Goal: Find specific fact: Find specific fact

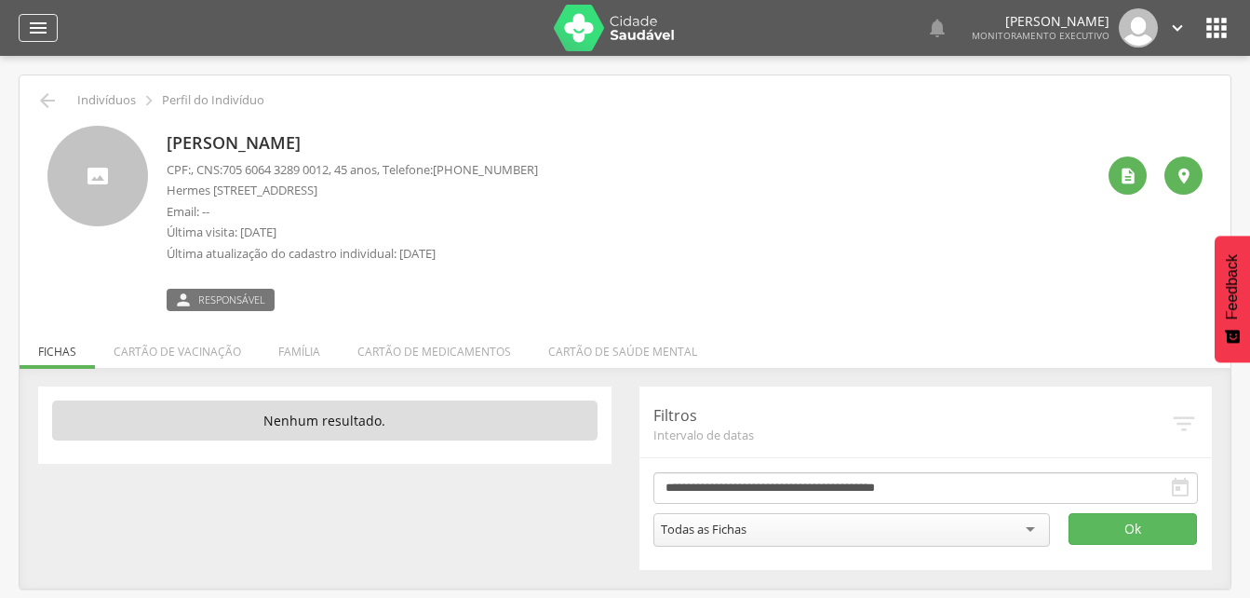
click at [45, 31] on icon "" at bounding box center [38, 28] width 22 height 22
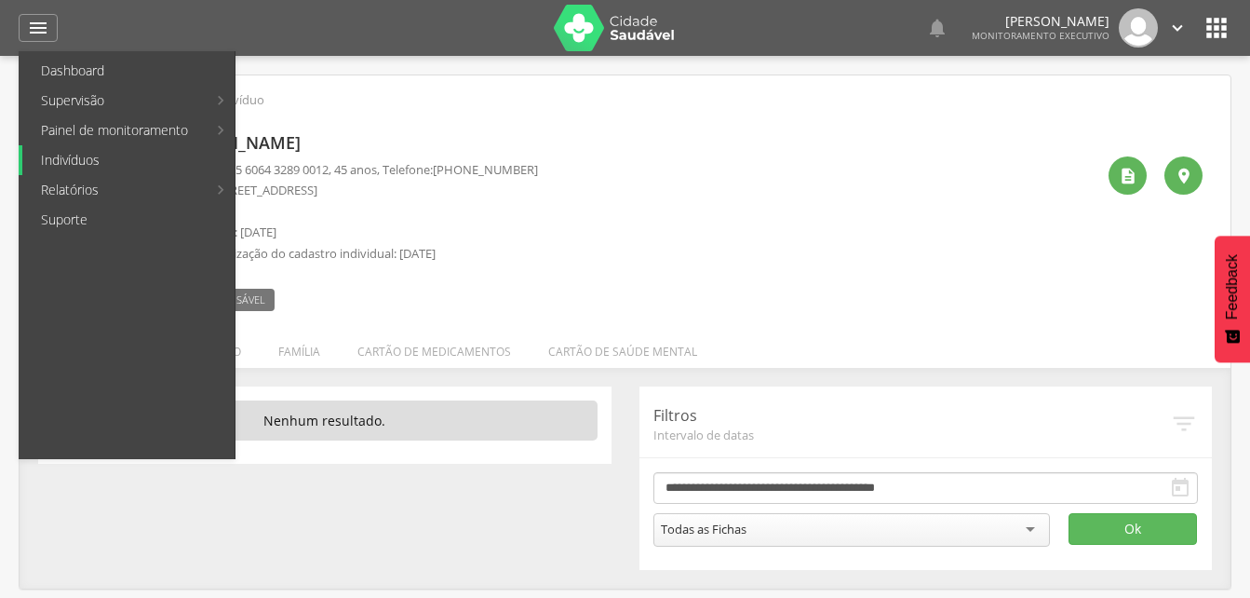
click at [56, 160] on link "Indivíduos" at bounding box center [128, 160] width 212 height 30
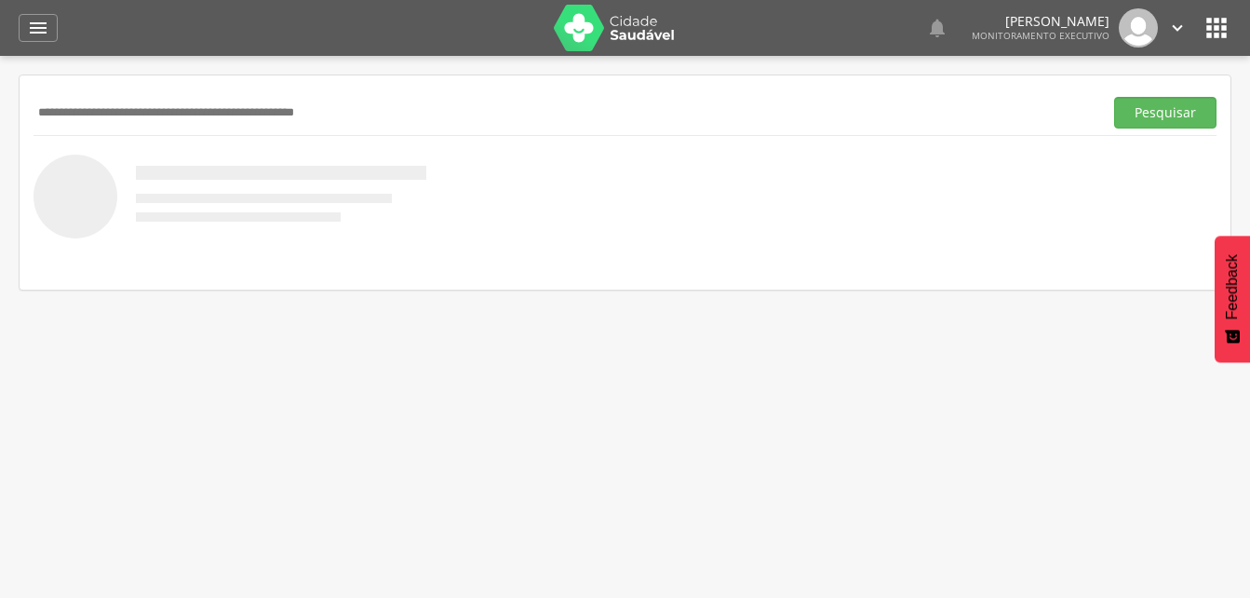
click at [57, 109] on input "text" at bounding box center [565, 113] width 1062 height 32
type input "**********"
click at [1149, 114] on button "Pesquisar" at bounding box center [1165, 113] width 102 height 32
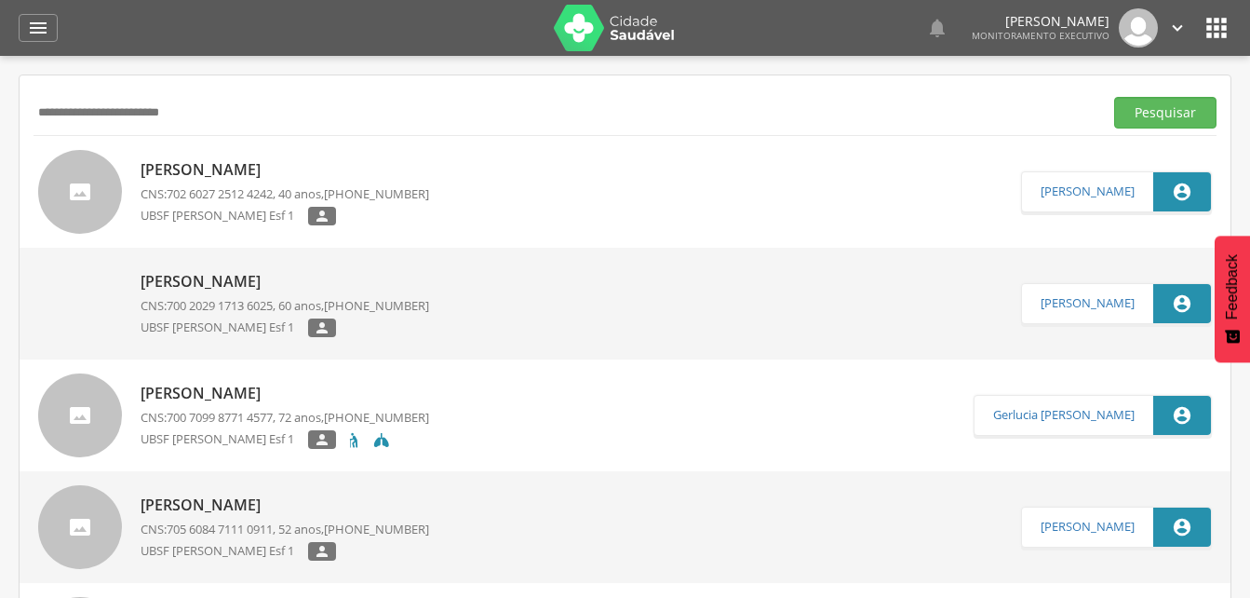
click at [231, 176] on p "[PERSON_NAME]" at bounding box center [285, 169] width 289 height 21
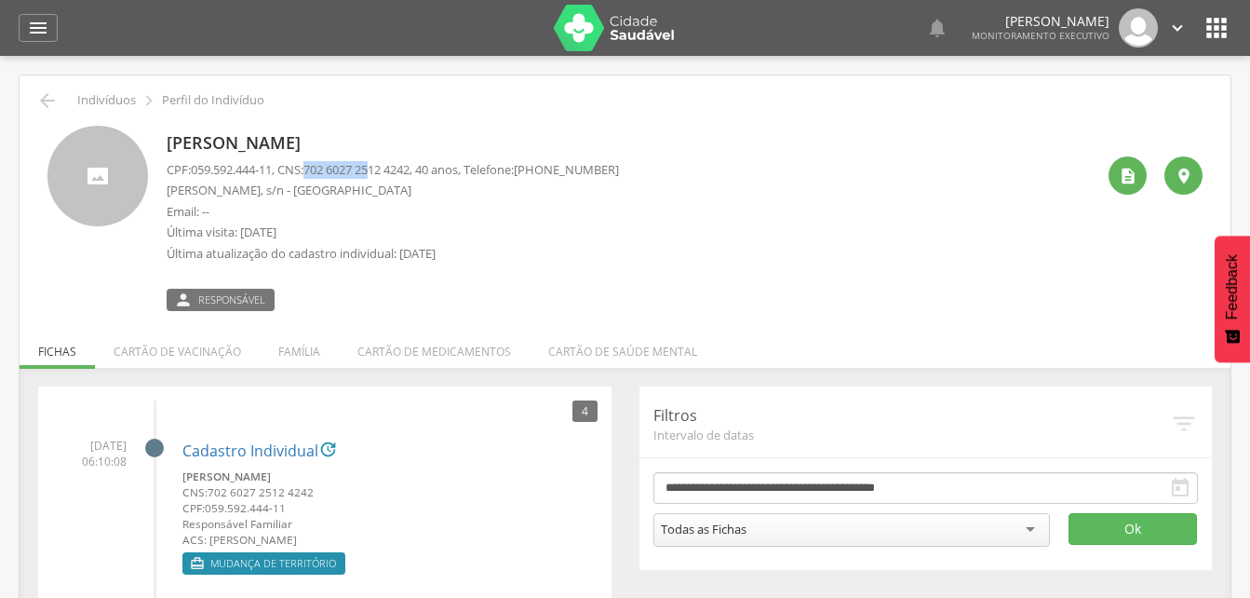
drag, startPoint x: 316, startPoint y: 169, endPoint x: 386, endPoint y: 166, distance: 70.8
click at [386, 166] on p "CPF: 059.592.444-11 , CNS: [PHONE_NUMBER] , 40 anos, Telefone: [PHONE_NUMBER]" at bounding box center [393, 170] width 452 height 18
drag, startPoint x: 386, startPoint y: 166, endPoint x: 483, endPoint y: 214, distance: 108.2
click at [483, 214] on p "Email: --" at bounding box center [393, 212] width 452 height 18
drag, startPoint x: 314, startPoint y: 169, endPoint x: 428, endPoint y: 174, distance: 114.6
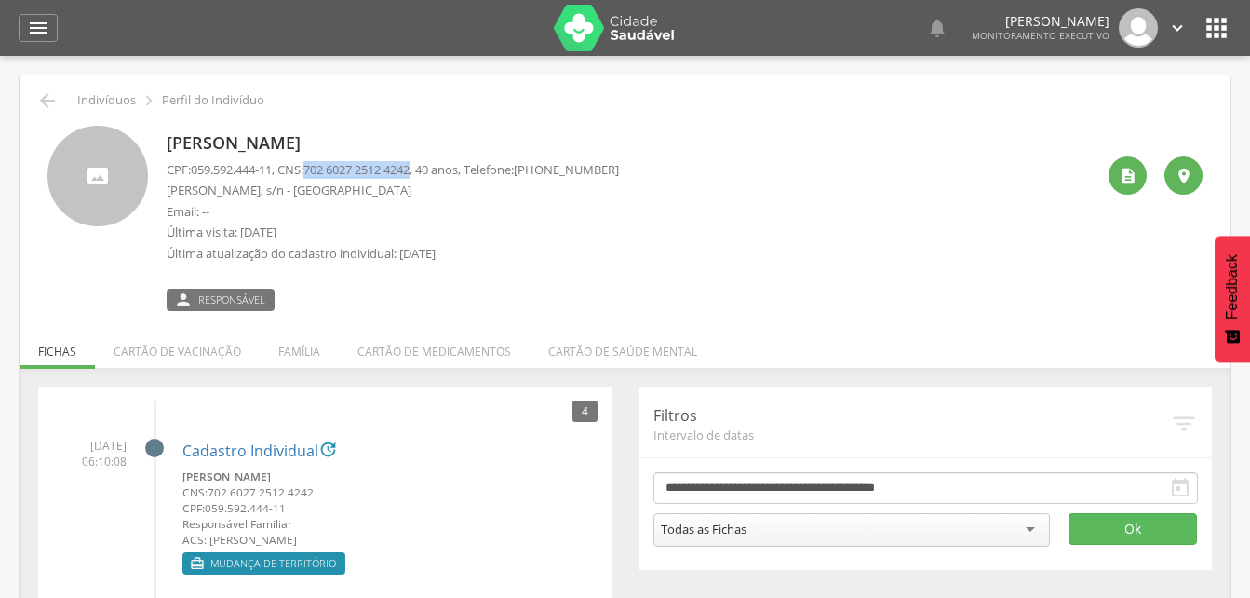
click at [428, 174] on p "CPF: 059.592.444-11 , CNS: [PHONE_NUMBER] , 40 anos, Telefone: [PHONE_NUMBER]" at bounding box center [393, 170] width 452 height 18
drag, startPoint x: 428, startPoint y: 174, endPoint x: 400, endPoint y: 170, distance: 28.2
copy p "702 6027 2512 4242"
